Goal: Browse casually: Explore the website without a specific task or goal

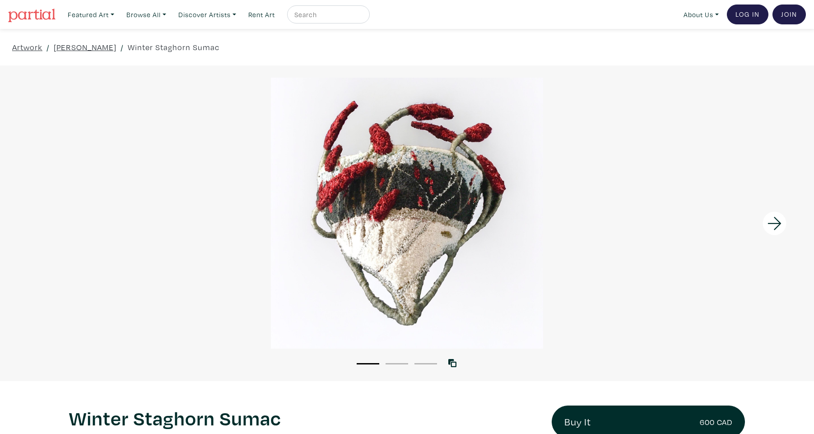
click at [774, 225] on icon at bounding box center [774, 223] width 31 height 24
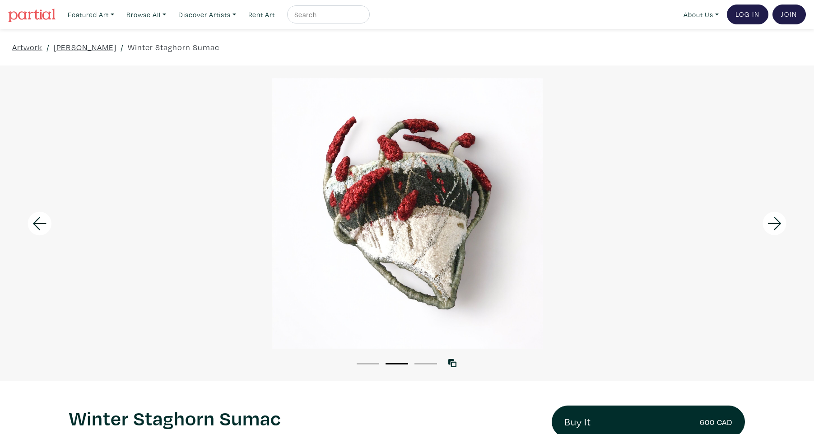
click at [774, 225] on icon at bounding box center [774, 223] width 31 height 24
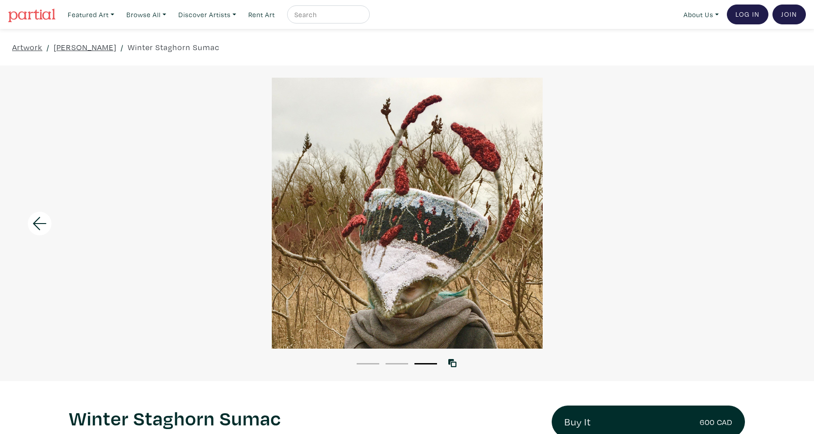
click at [774, 225] on div at bounding box center [407, 213] width 814 height 271
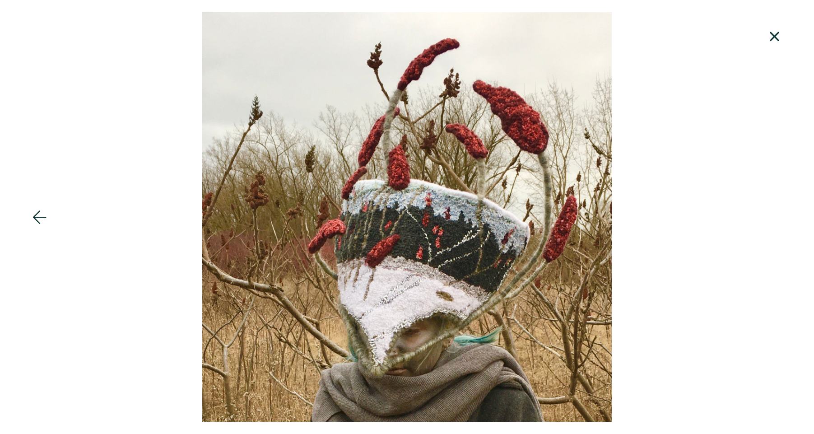
click at [779, 32] on icon at bounding box center [774, 36] width 31 height 24
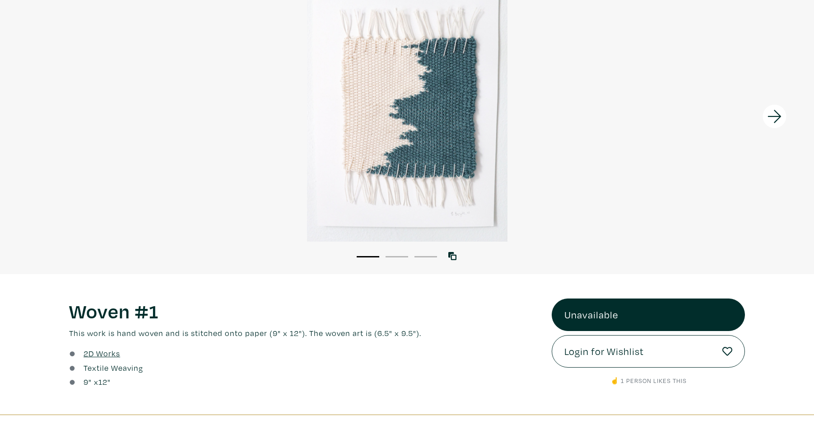
scroll to position [107, 0]
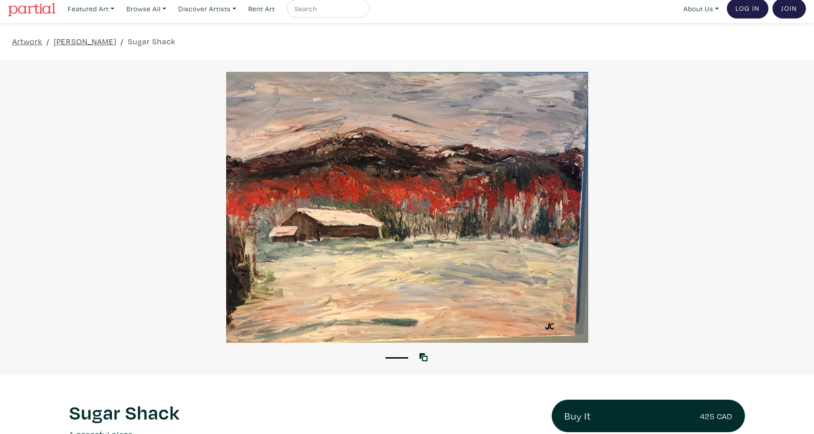
scroll to position [-1, 0]
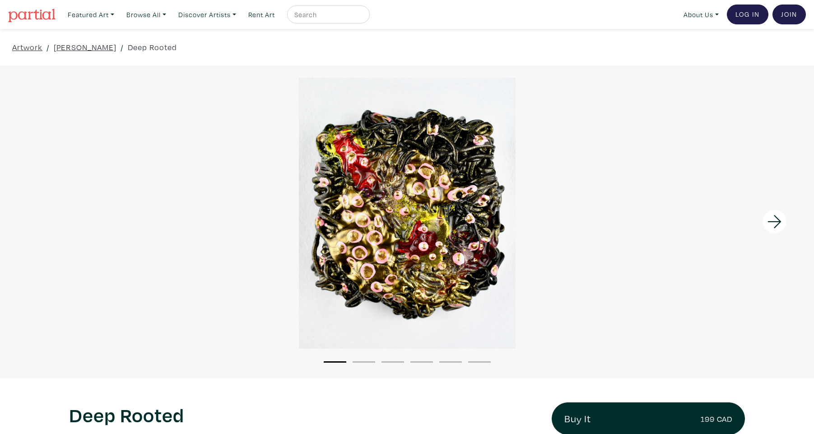
click at [778, 224] on icon at bounding box center [775, 221] width 14 height 13
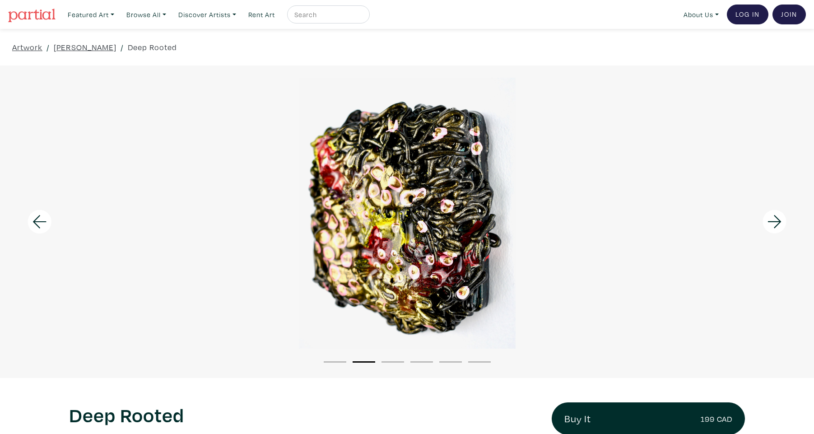
click at [778, 224] on icon at bounding box center [775, 221] width 14 height 13
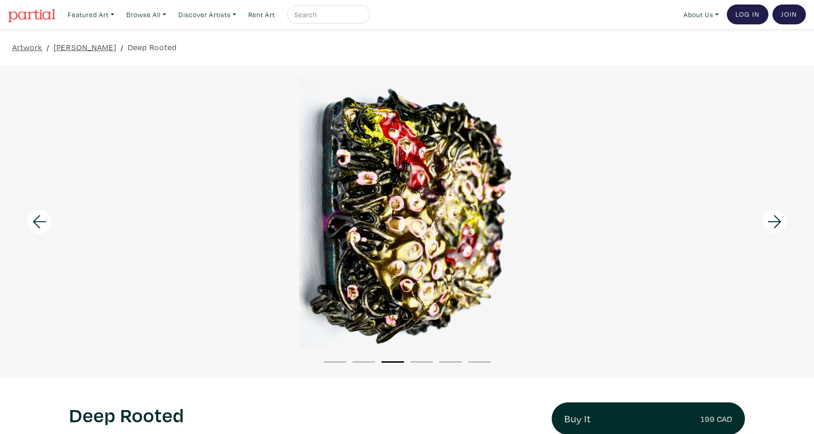
drag, startPoint x: 778, startPoint y: 224, endPoint x: 777, endPoint y: 236, distance: 11.7
click at [778, 224] on icon at bounding box center [775, 221] width 14 height 13
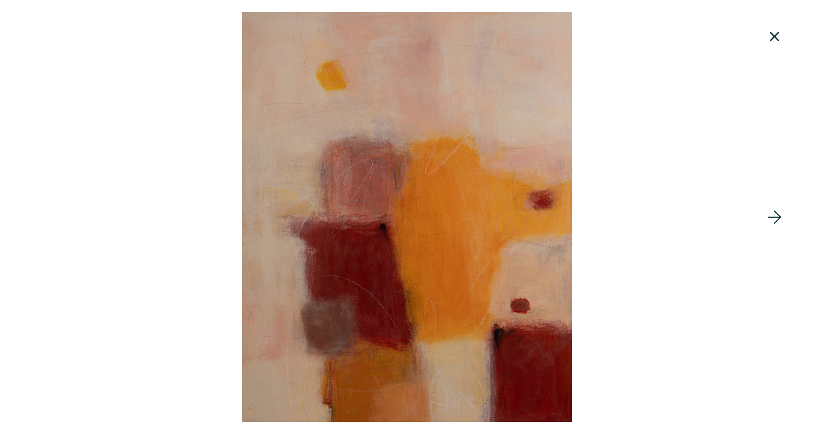
scroll to position [243, 0]
click at [732, 307] on div at bounding box center [712, 217] width 204 height 434
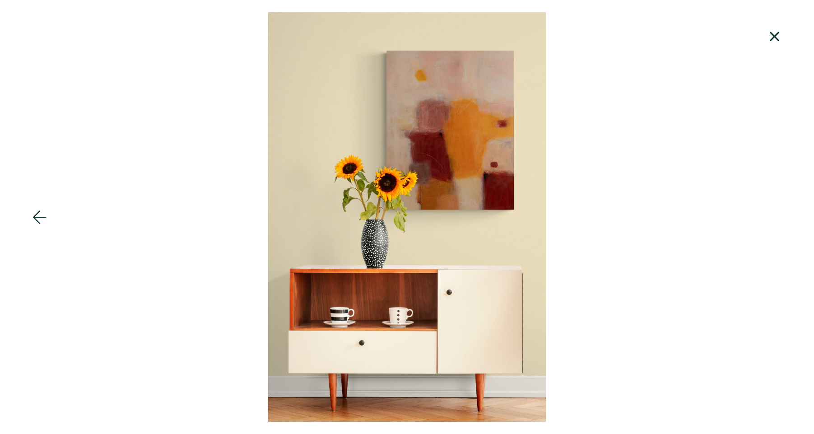
click at [777, 39] on icon at bounding box center [774, 36] width 9 height 9
